Goal: Task Accomplishment & Management: Complete application form

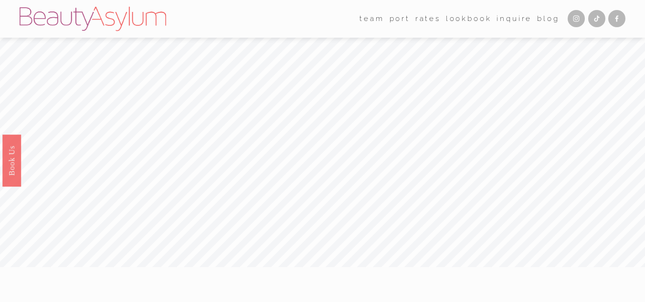
click at [516, 18] on link "Inquire" at bounding box center [514, 18] width 35 height 15
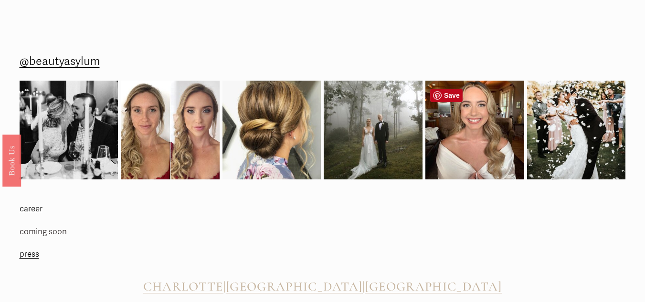
scroll to position [1152, 0]
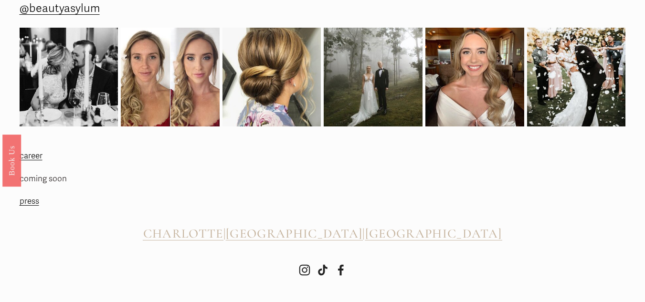
click at [27, 155] on link "career" at bounding box center [31, 156] width 23 height 15
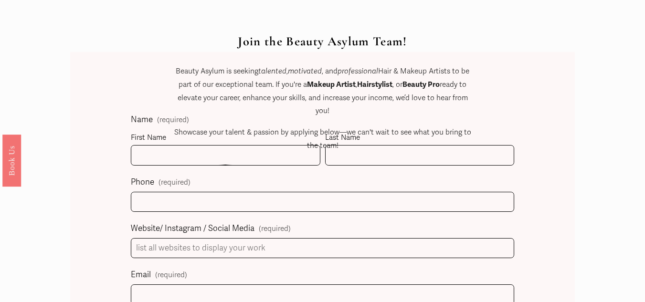
scroll to position [414, 0]
click at [212, 158] on div "Join the Beauty Asylum Team! Beauty Asylum is seeking talented , motivated , an…" at bounding box center [322, 105] width 301 height 141
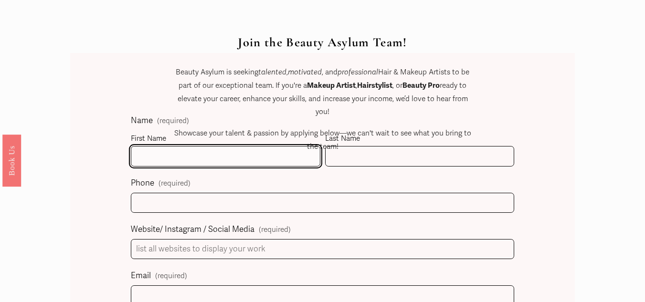
click at [167, 158] on input "First Name" at bounding box center [225, 156] width 189 height 21
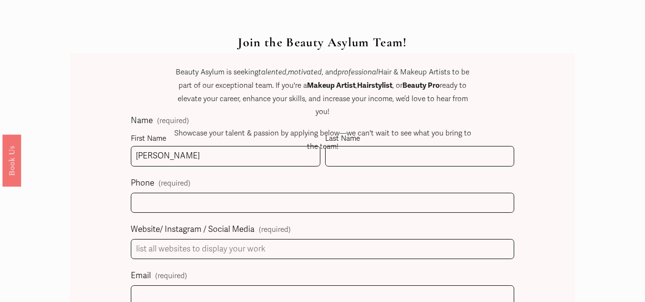
click at [348, 153] on p "Showcase your talent & passion by applying below—we can't wait to see what you …" at bounding box center [322, 140] width 301 height 26
click at [340, 159] on div "Join the Beauty Asylum Team! Beauty Asylum is seeking talented , motivated , an…" at bounding box center [322, 105] width 301 height 141
click at [348, 159] on div "Join the Beauty Asylum Team! Beauty Asylum is seeking talented , motivated , an…" at bounding box center [322, 105] width 301 height 141
click at [346, 159] on div "Join the Beauty Asylum Team! Beauty Asylum is seeking talented , motivated , an…" at bounding box center [322, 105] width 301 height 141
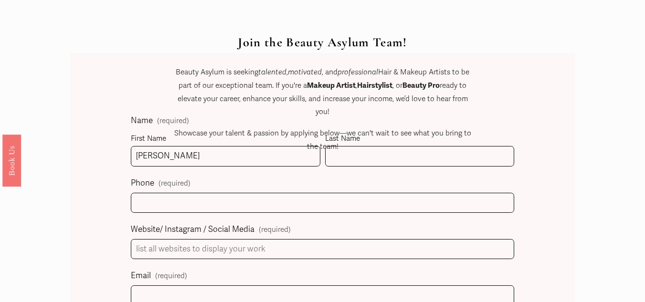
click at [215, 159] on div "Join the Beauty Asylum Team! Beauty Asylum is seeking talented , motivated , an…" at bounding box center [322, 105] width 301 height 141
click at [196, 158] on div "Join the Beauty Asylum Team! Beauty Asylum is seeking talented , motivated , an…" at bounding box center [322, 105] width 301 height 141
click at [185, 159] on div "Join the Beauty Asylum Team! Beauty Asylum is seeking talented , motivated , an…" at bounding box center [322, 105] width 301 height 141
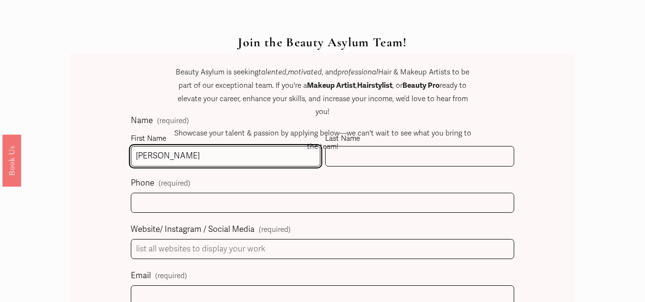
click at [169, 162] on input "Lorraine" at bounding box center [225, 156] width 189 height 21
type input "Lorraine"
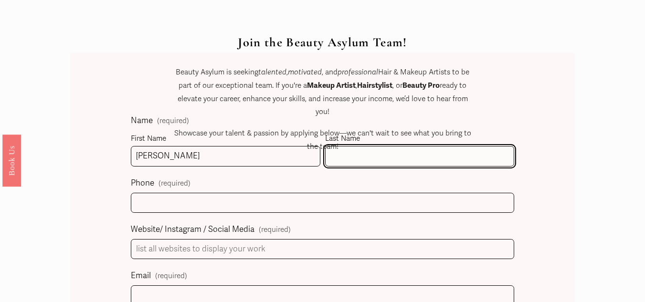
type input "Papenfus"
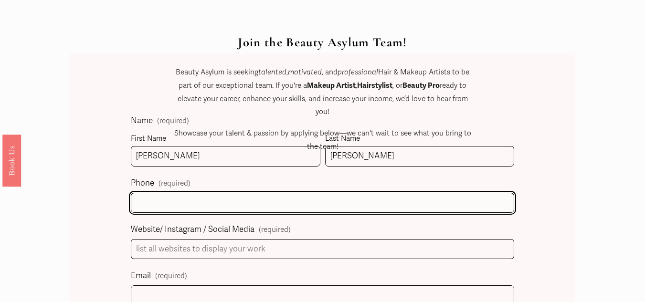
type input "(281) 662-0746"
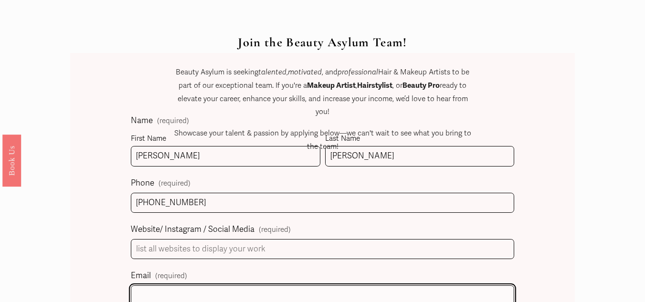
type input "lorrainepapenfus@gmail.com"
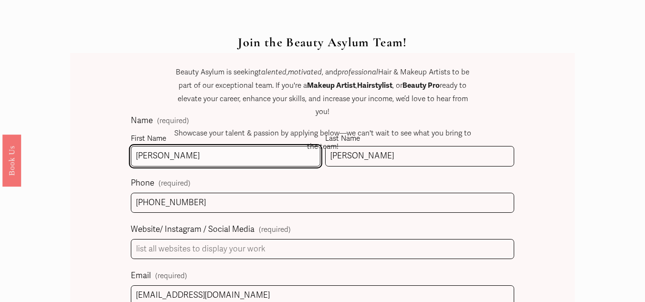
scroll to position [446, 0]
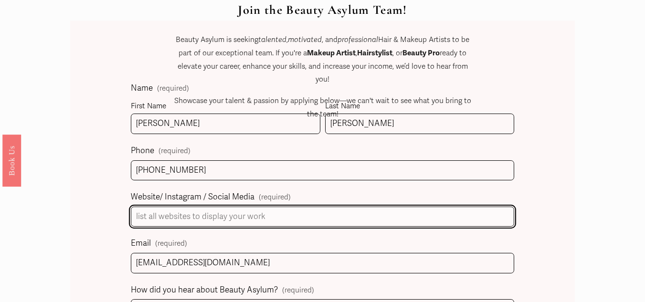
click at [222, 221] on input "Website/ Instagram / Social Media (required)" at bounding box center [322, 217] width 383 height 21
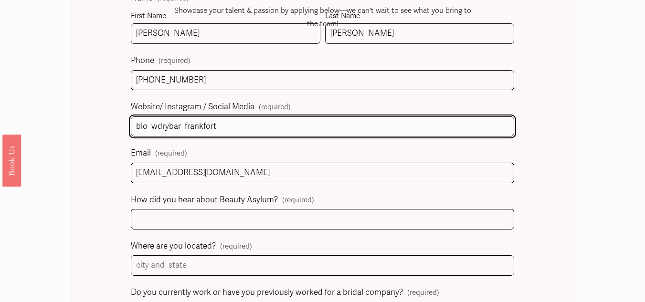
scroll to position [537, 0]
type input "blo_wdrybar_frankfort"
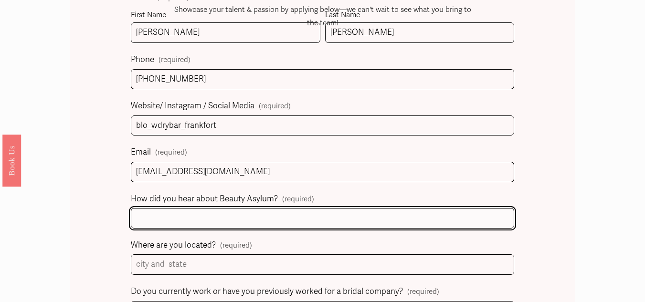
click at [202, 218] on input "How did you hear about Beauty Asylum? (required)" at bounding box center [322, 218] width 383 height 21
type input "i"
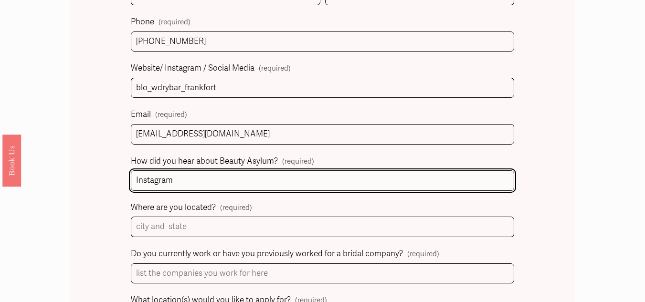
scroll to position [576, 0]
type input "Instagram"
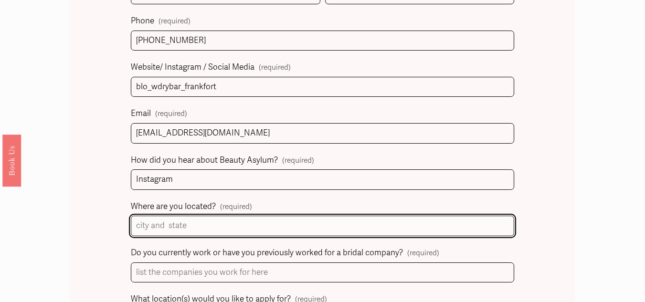
click at [191, 229] on input "Where are you located? (required)" at bounding box center [322, 226] width 383 height 21
type input "h"
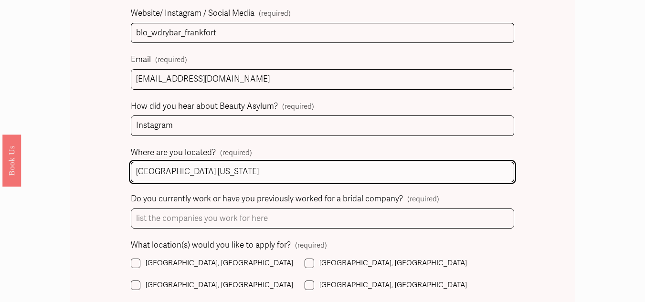
type input "Houston Texas"
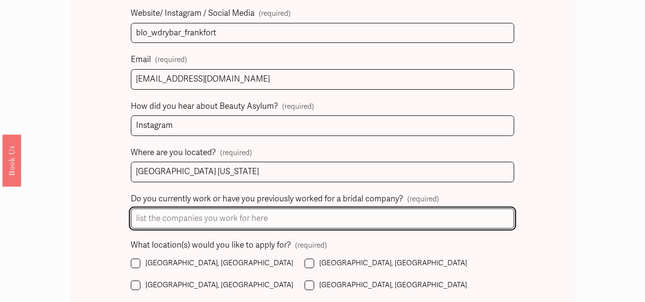
click at [194, 227] on input "Do you currently work or have you previously worked for a bridal company? (requ…" at bounding box center [322, 219] width 383 height 21
type input "s"
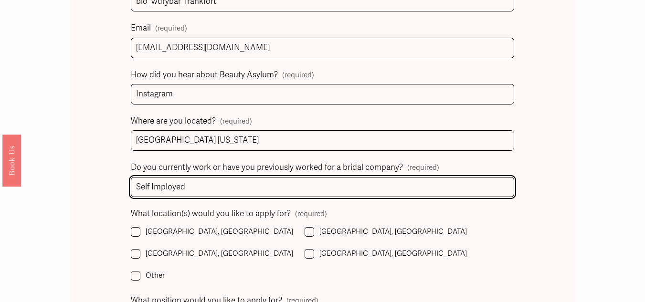
click at [154, 190] on input "Self Imployed" at bounding box center [322, 187] width 383 height 21
type input "Self Employed"
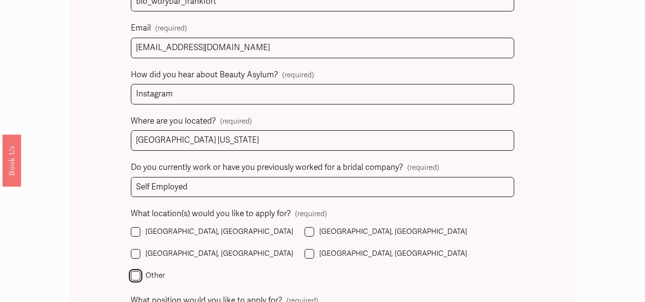
click at [140, 271] on input "Other" at bounding box center [136, 276] width 10 height 10
checkbox input "true"
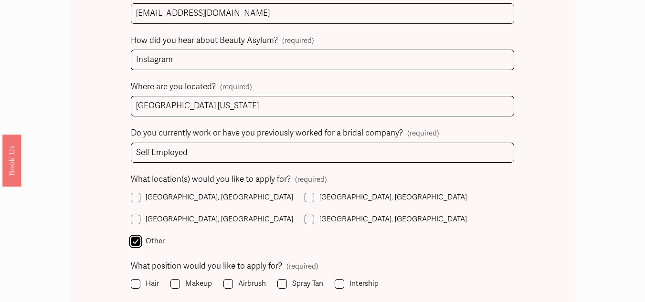
scroll to position [697, 0]
click at [137, 278] on input "Hair" at bounding box center [136, 283] width 10 height 10
checkbox input "true"
click at [179, 278] on input "Makeup" at bounding box center [175, 283] width 10 height 10
checkbox input "true"
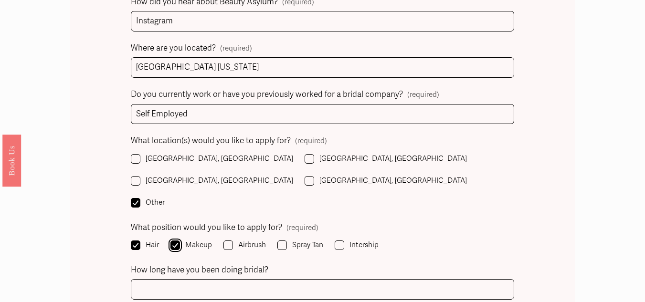
scroll to position [737, 0]
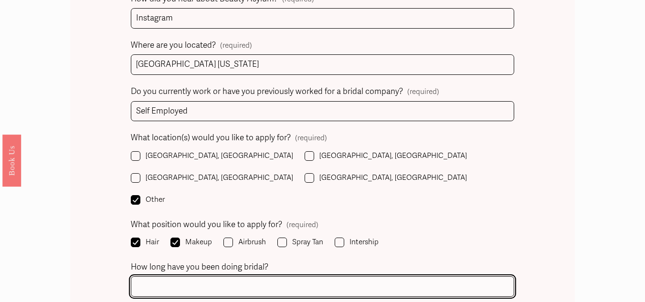
click at [179, 276] on input "How long have you been doing bridal?" at bounding box center [322, 286] width 383 height 21
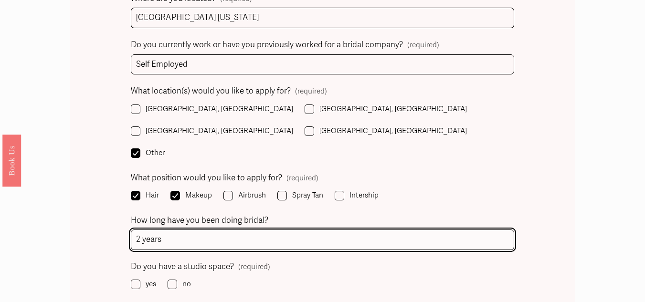
type input "2 years"
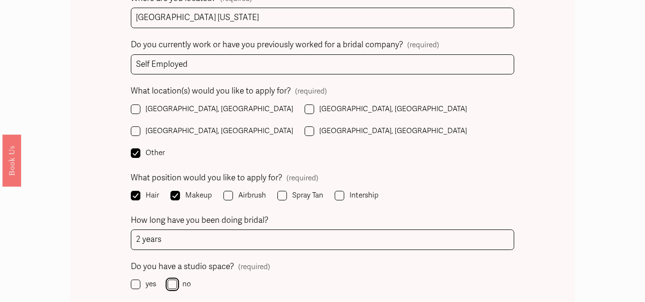
click at [175, 280] on input "no" at bounding box center [173, 285] width 10 height 10
checkbox input "true"
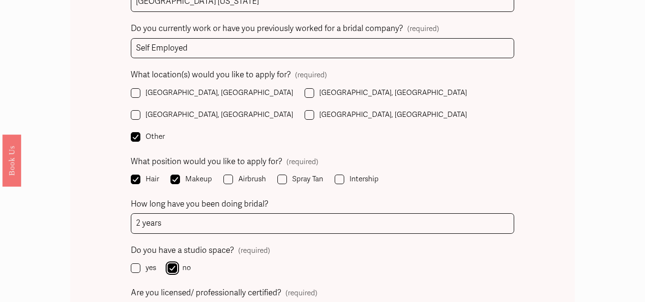
scroll to position [817, 0]
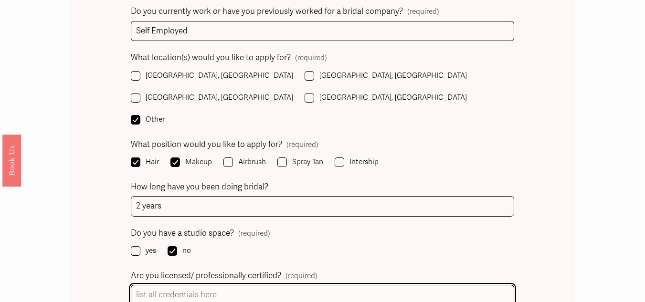
click at [179, 285] on input "Are you licensed/ professionally certified? (required)" at bounding box center [322, 295] width 383 height 21
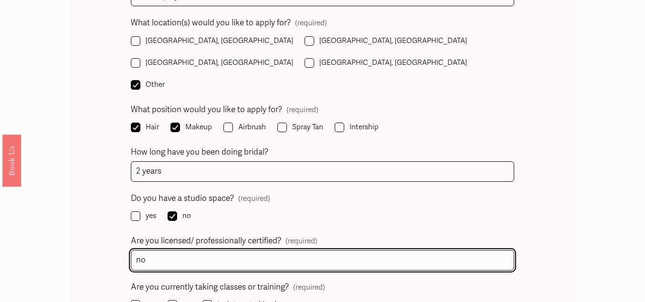
scroll to position [853, 0]
type input "no"
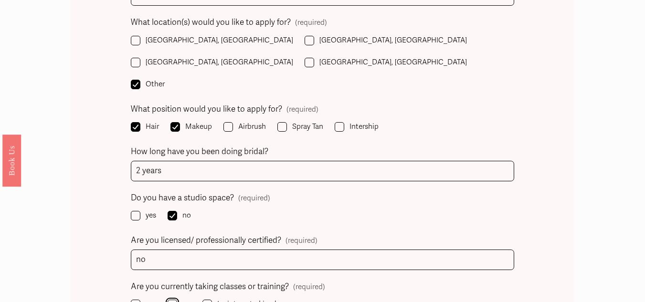
click at [173, 300] on input "no" at bounding box center [173, 305] width 10 height 10
checkbox input "true"
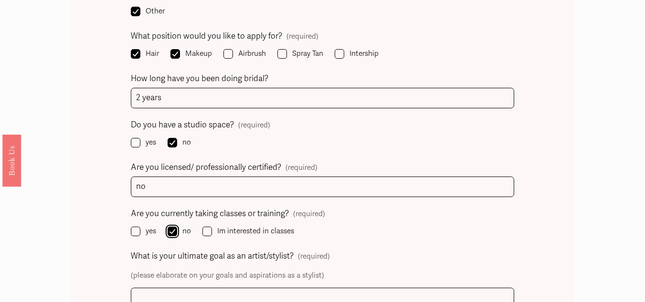
scroll to position [926, 0]
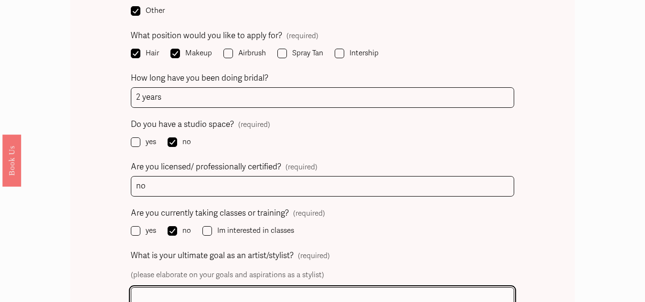
click at [173, 287] on input "What is your ultimate goal as an artist/stylist? (required)" at bounding box center [322, 297] width 383 height 21
type input "i"
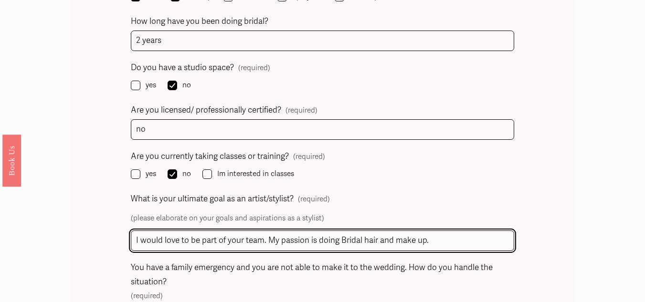
scroll to position [994, 0]
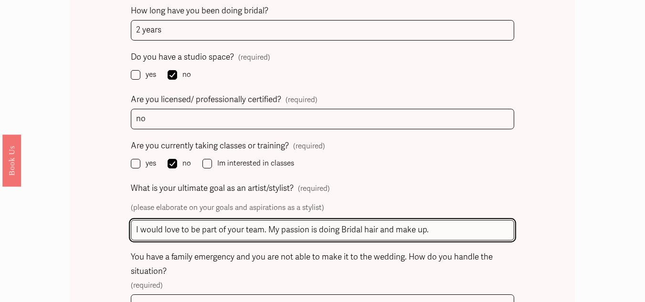
type input "I would love to be part of your team. My passion is doing Bridal hair and make …"
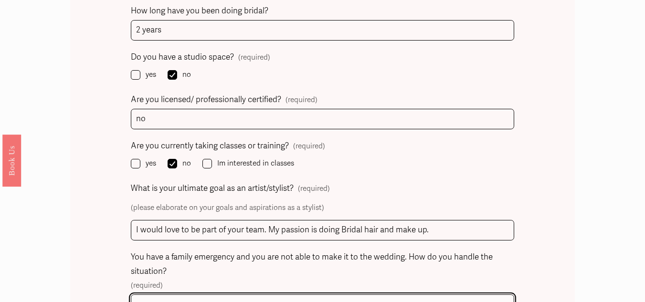
click at [298, 295] on input "You have a family emergency and you are not able to make it to the wedding. How…" at bounding box center [322, 305] width 383 height 21
type input "i"
type input "I"
type input "c"
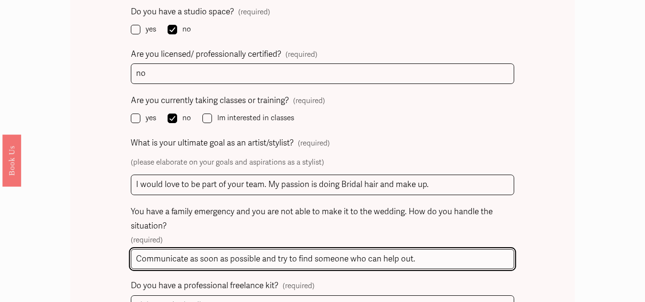
scroll to position [1040, 0]
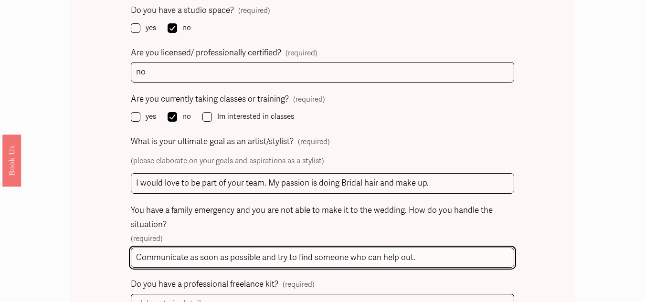
type input "Communicate as soon as possible and try to find someone who can help out."
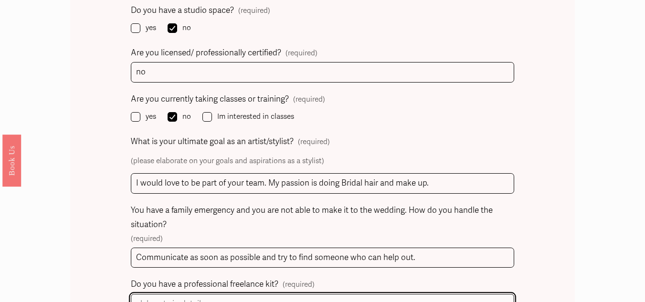
click at [271, 294] on input "Do you have a professional freelance kit? (required)" at bounding box center [322, 304] width 383 height 21
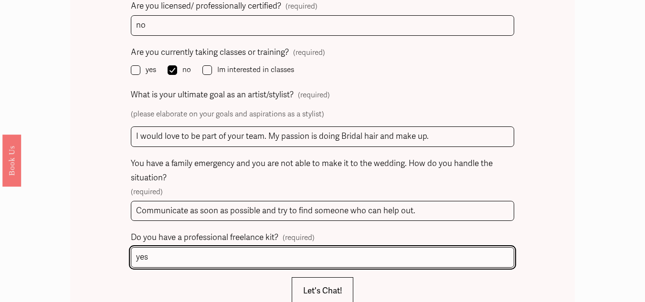
scroll to position [1088, 0]
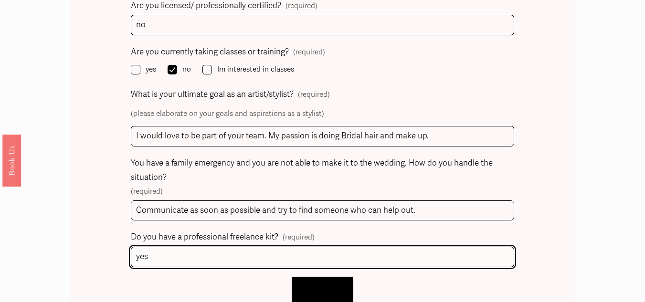
type input "yes"
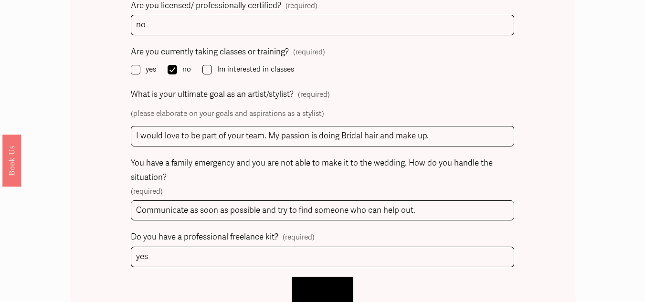
click at [328, 286] on span "Let's Chat!" at bounding box center [322, 291] width 39 height 10
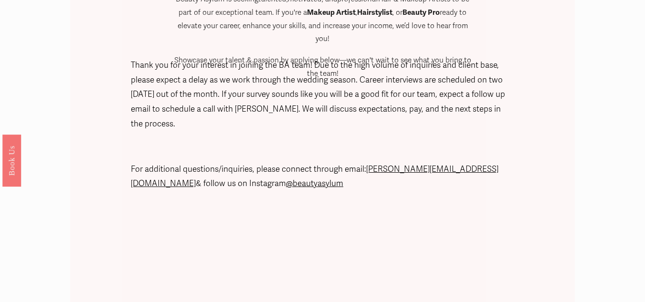
scroll to position [488, 0]
